Goal: Transaction & Acquisition: Book appointment/travel/reservation

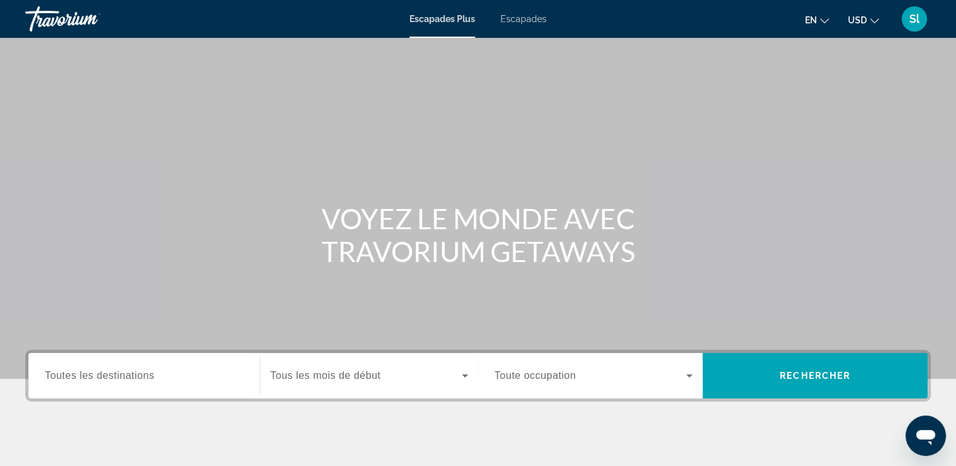
click at [822, 20] on icon "Changer la langue" at bounding box center [824, 20] width 9 height 5
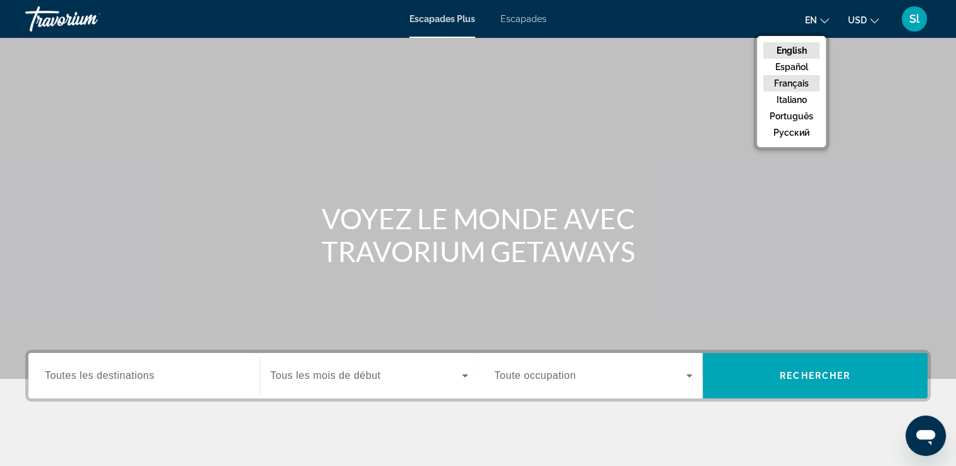
click at [803, 80] on button "Français" at bounding box center [791, 83] width 56 height 16
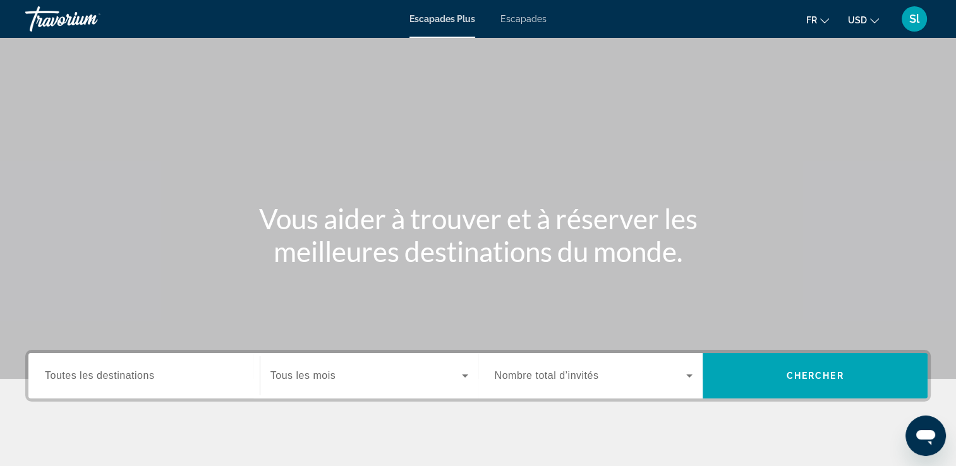
click at [870, 20] on icon "Changer de devise" at bounding box center [874, 20] width 9 height 9
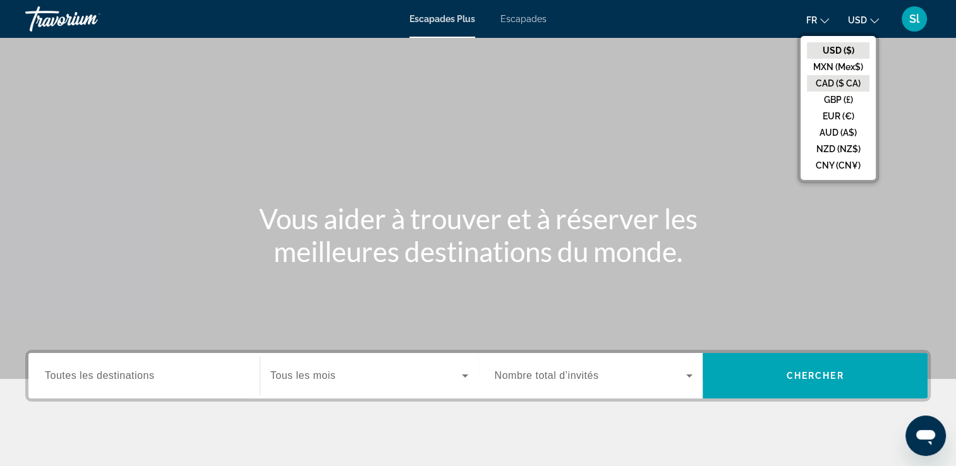
click at [850, 85] on button "CAD ($ CA)" at bounding box center [838, 83] width 63 height 16
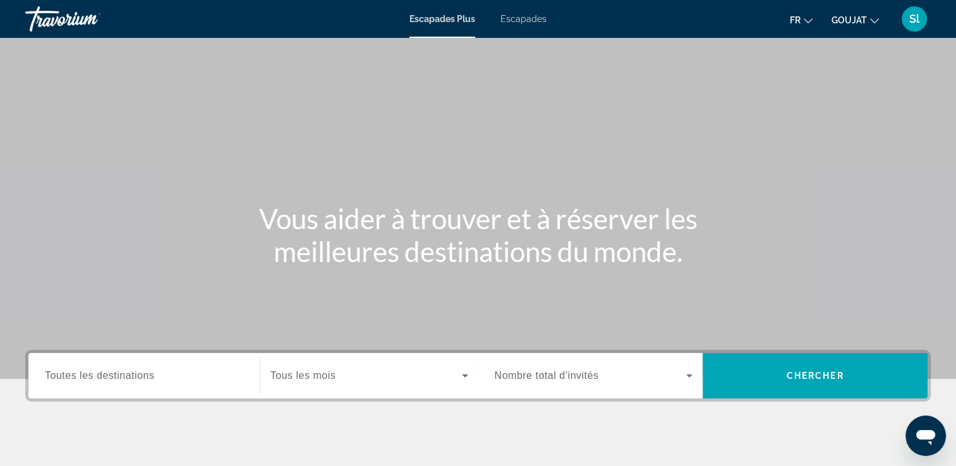
click at [525, 24] on link "Escapades" at bounding box center [523, 19] width 46 height 10
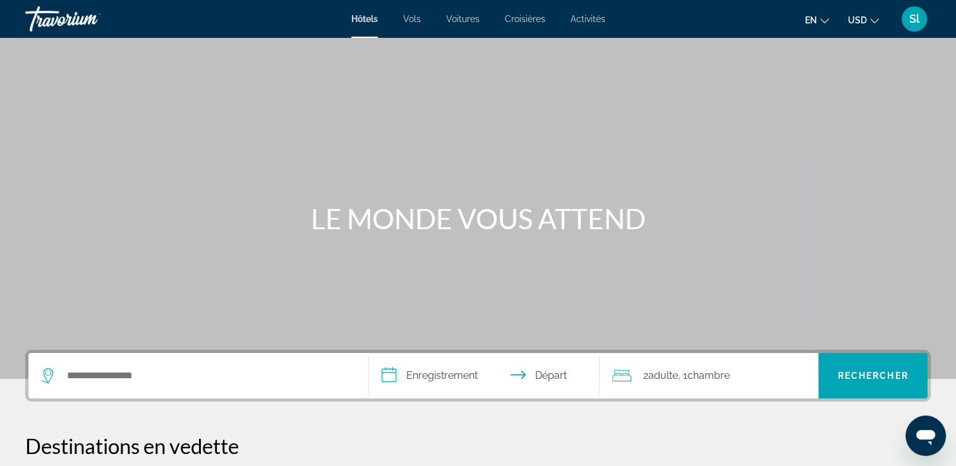
click at [589, 16] on span "Activités" at bounding box center [587, 19] width 35 height 10
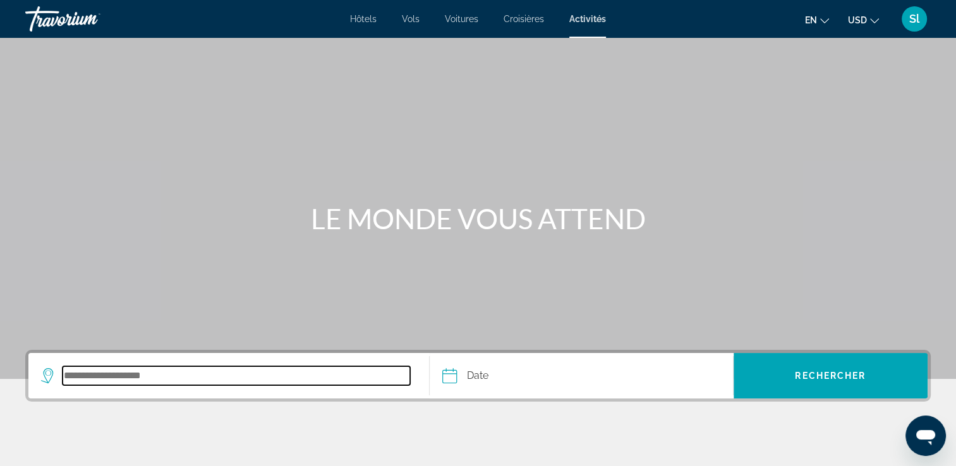
click at [114, 378] on input "Destination de recherche" at bounding box center [236, 375] width 347 height 19
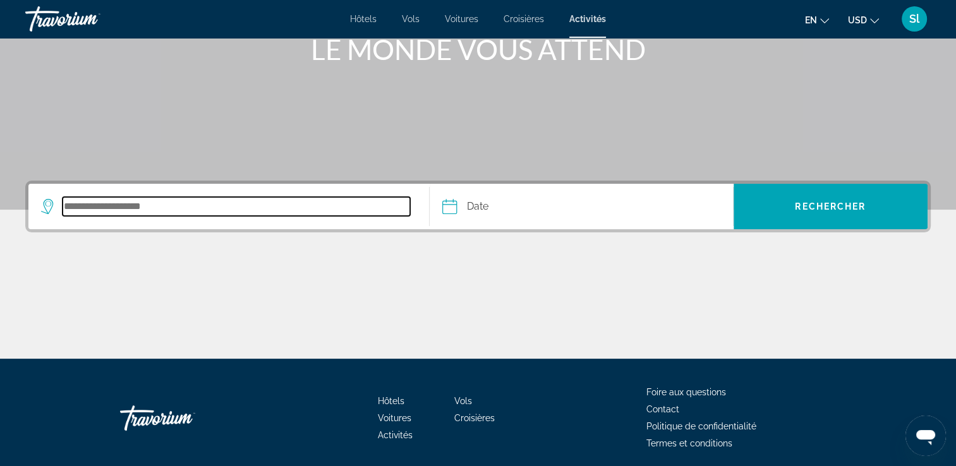
scroll to position [216, 0]
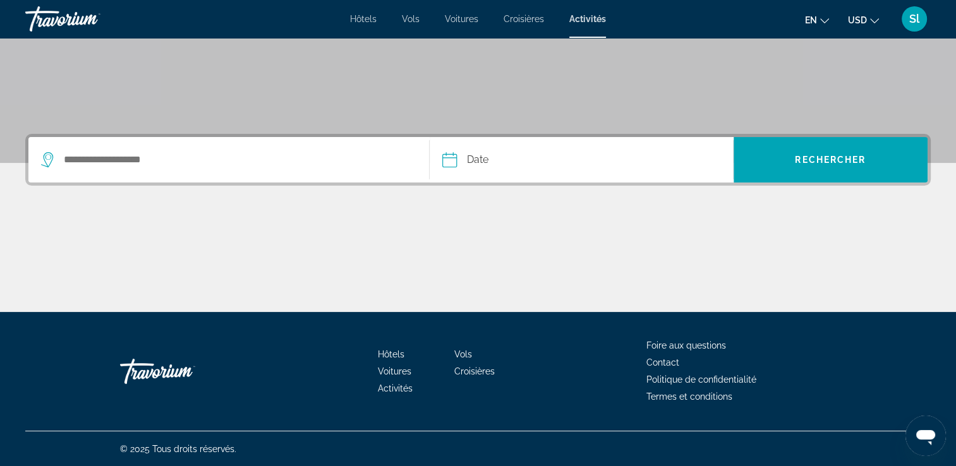
click at [822, 16] on icon "Changer la langue" at bounding box center [824, 20] width 9 height 9
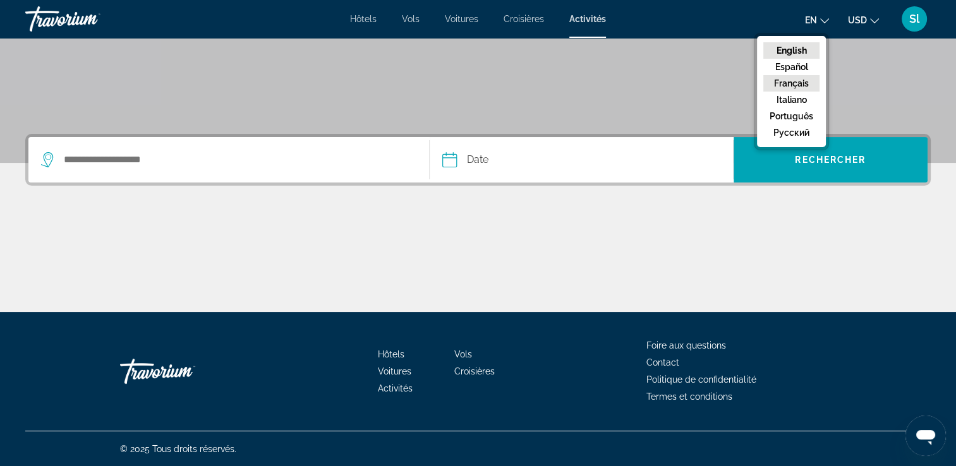
click at [793, 81] on button "Français" at bounding box center [791, 83] width 56 height 16
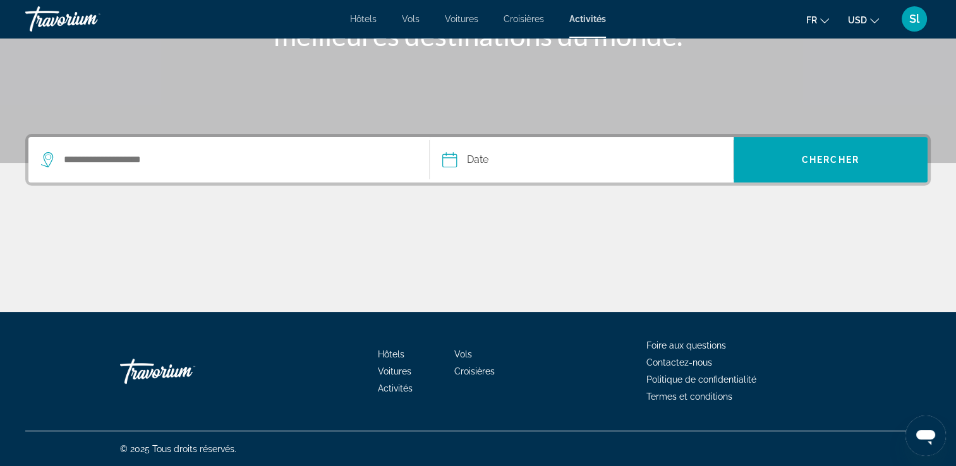
click at [866, 21] on span "USD" at bounding box center [857, 20] width 19 height 10
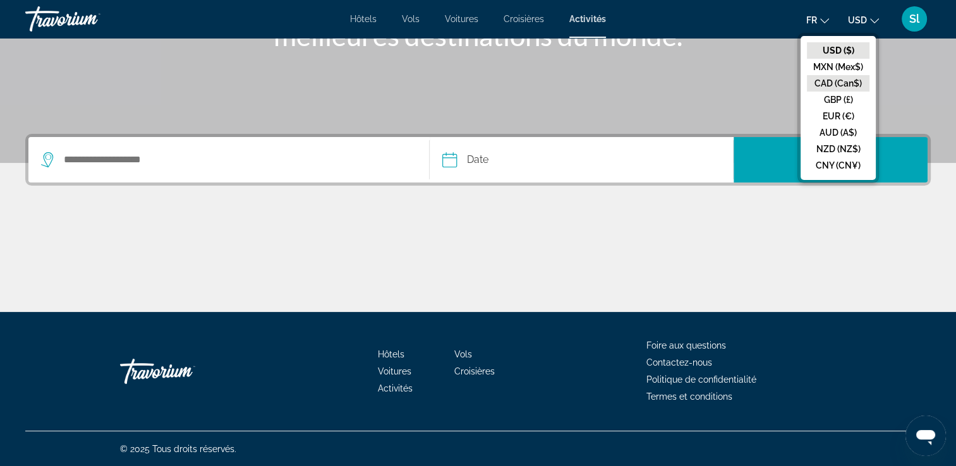
click at [841, 83] on button "CAD (Can$)" at bounding box center [838, 83] width 63 height 16
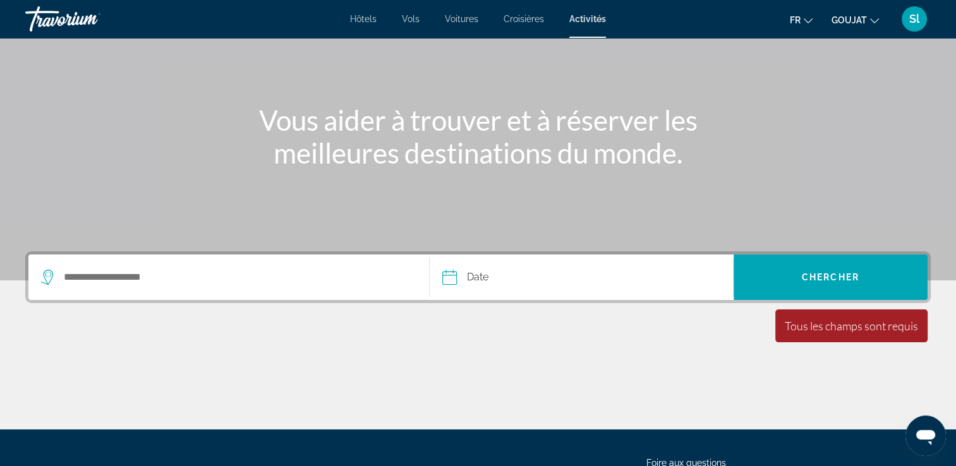
scroll to position [0, 0]
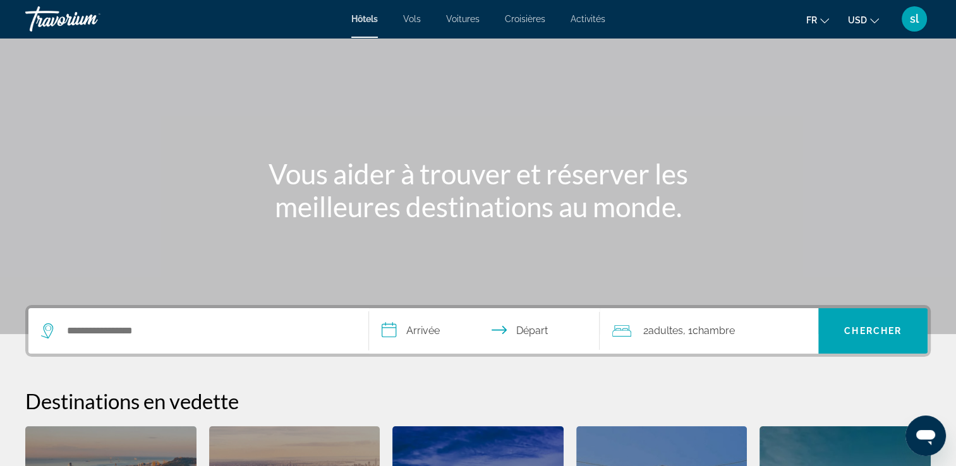
scroll to position [10, 0]
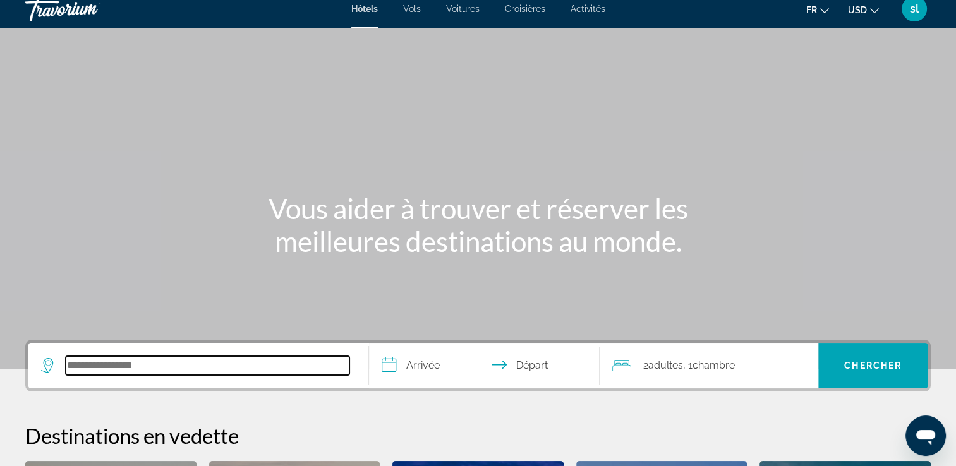
click at [178, 375] on input "Search hotel destination" at bounding box center [208, 365] width 284 height 19
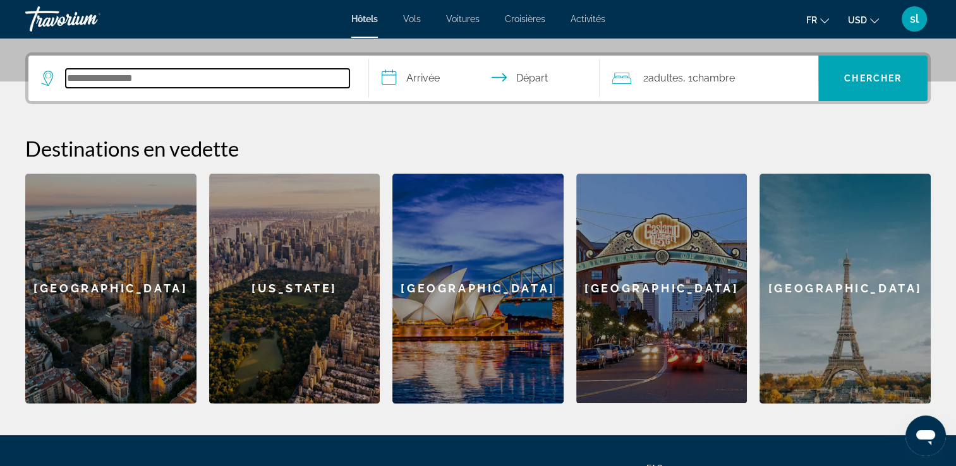
scroll to position [308, 0]
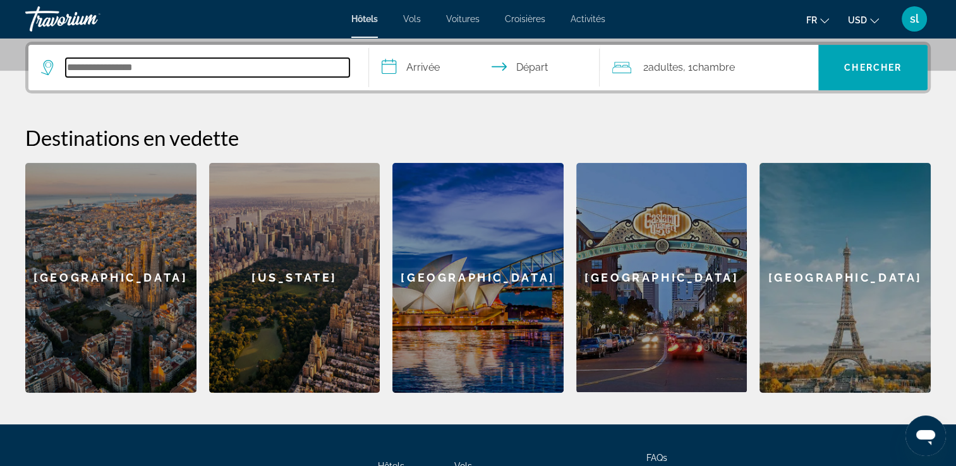
type input "*"
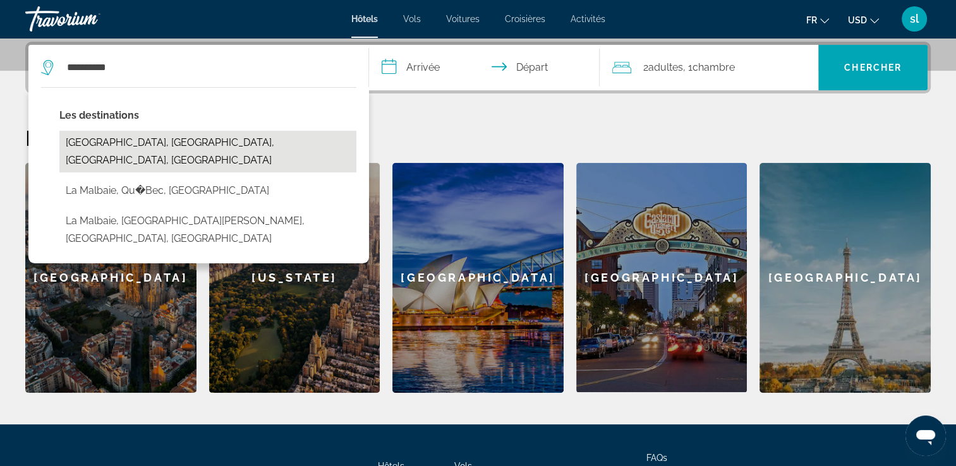
click at [232, 148] on button "La Malbaie Pointe Au Pic, Quebec, QC, Canada" at bounding box center [207, 152] width 297 height 42
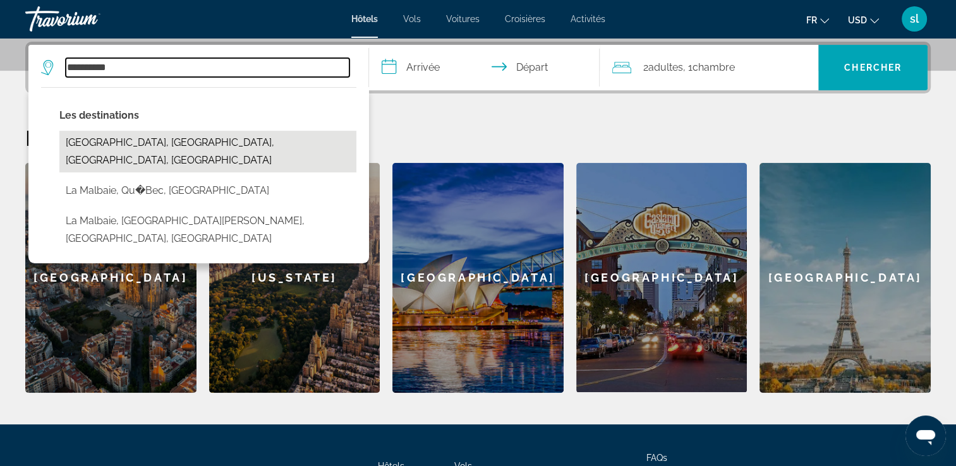
type input "**********"
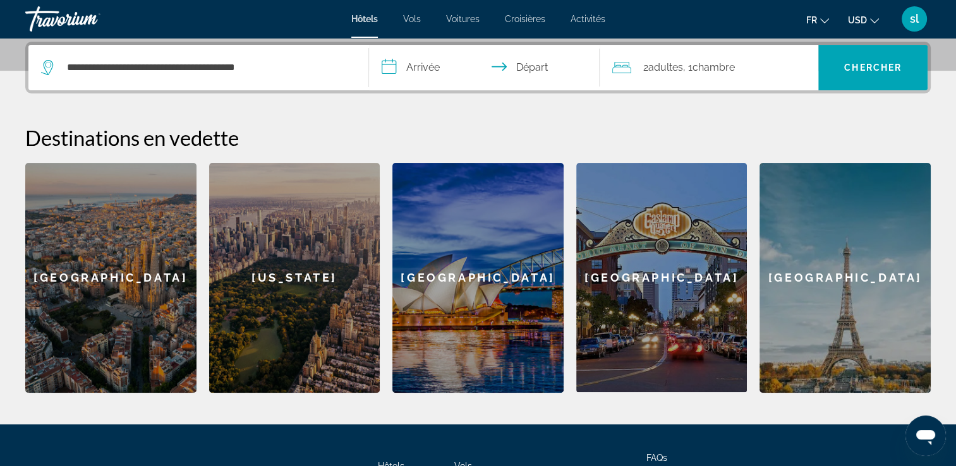
click at [412, 75] on input "**********" at bounding box center [487, 69] width 236 height 49
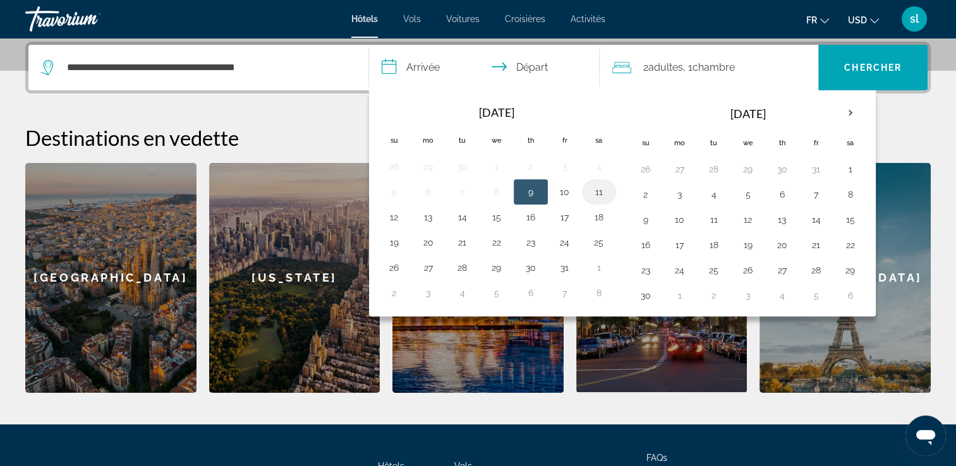
click at [603, 188] on button "11" at bounding box center [599, 192] width 20 height 18
click at [534, 76] on input "**********" at bounding box center [487, 69] width 236 height 49
click at [392, 219] on button "12" at bounding box center [394, 217] width 20 height 18
type input "**********"
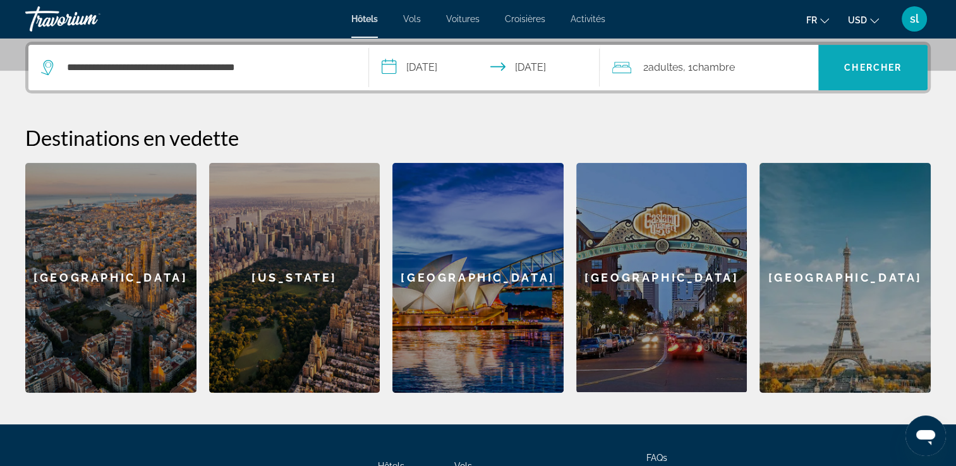
click at [857, 66] on span "Chercher" at bounding box center [872, 68] width 57 height 10
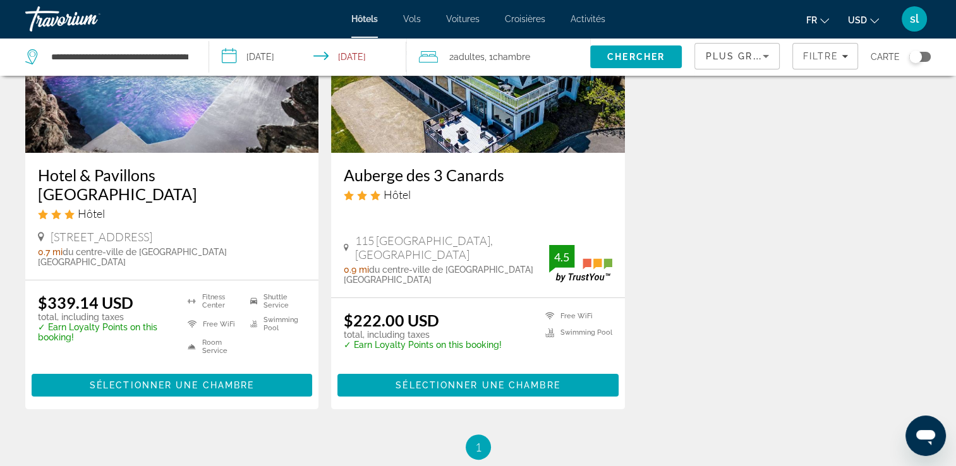
scroll to position [111, 0]
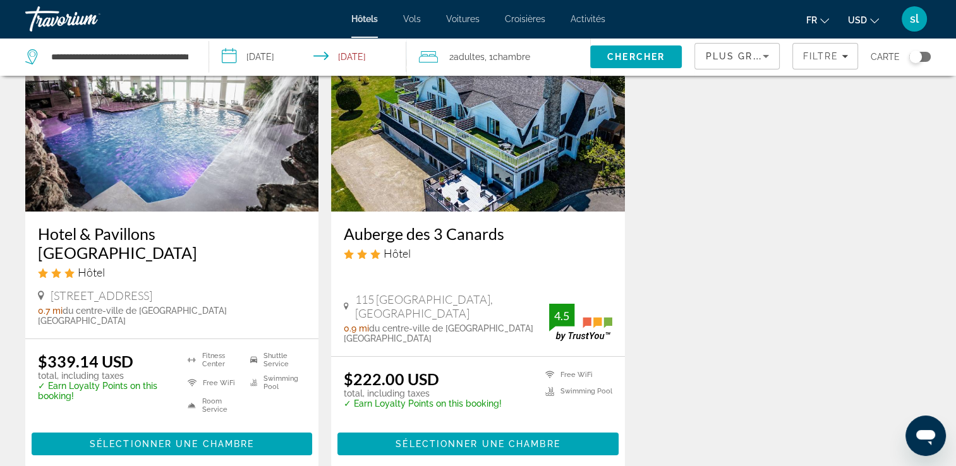
click at [871, 23] on icon "Change currency" at bounding box center [874, 20] width 9 height 9
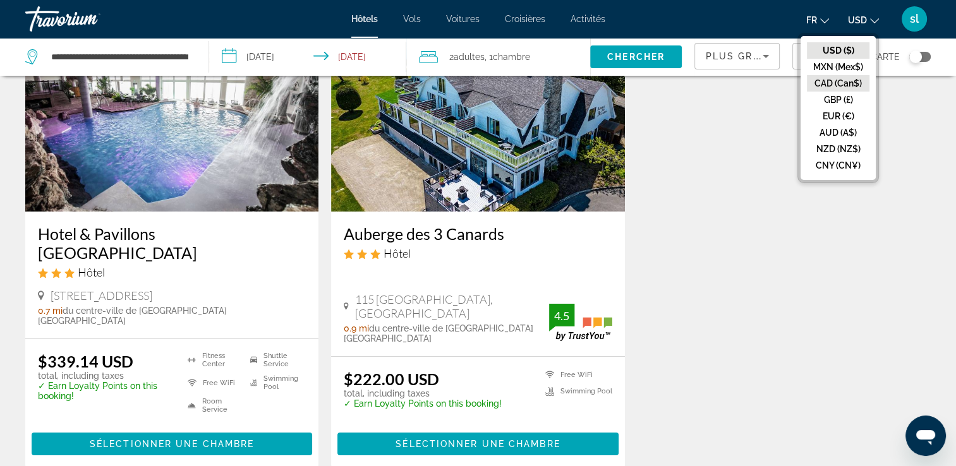
click at [834, 76] on button "CAD (Can$)" at bounding box center [838, 83] width 63 height 16
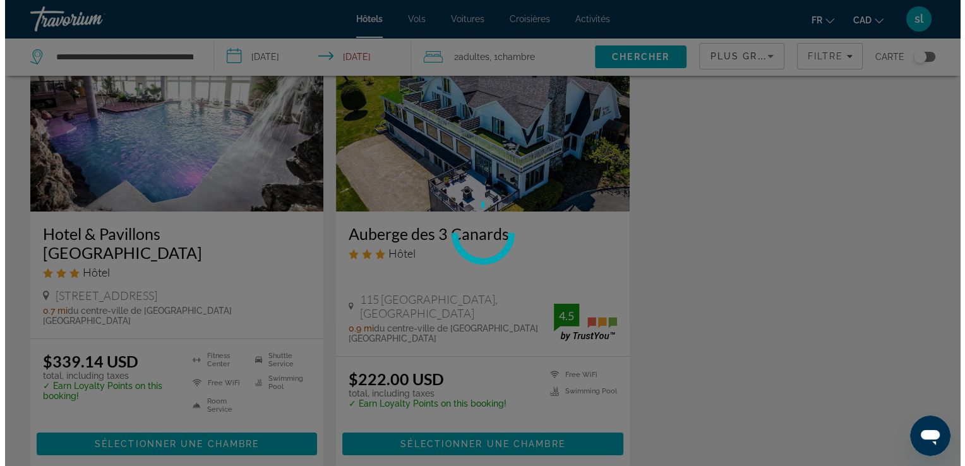
scroll to position [0, 0]
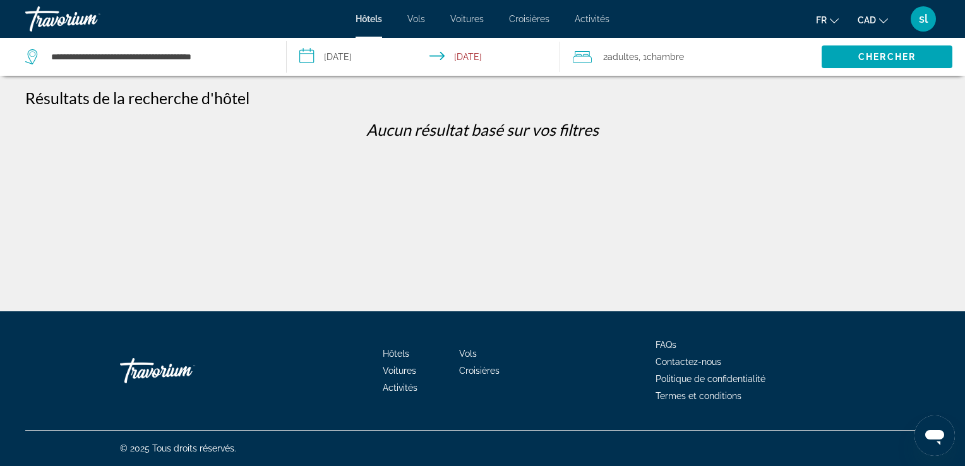
click at [712, 157] on div "**********" at bounding box center [482, 243] width 965 height 311
